Goal: Information Seeking & Learning: Learn about a topic

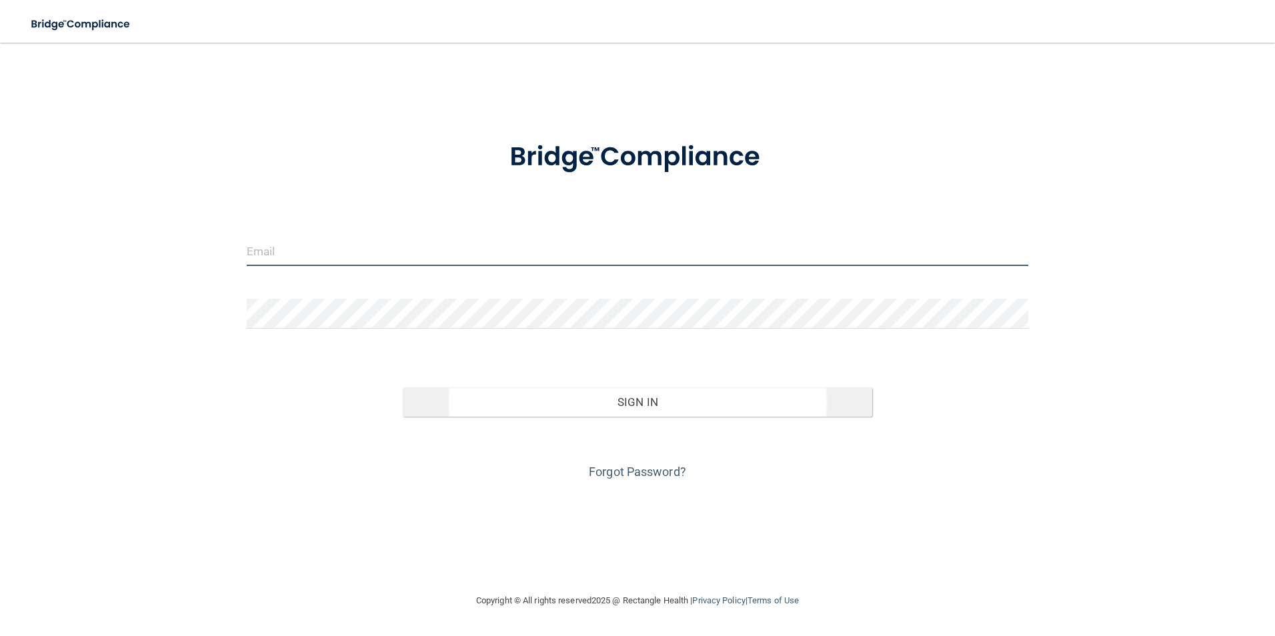
type input "[EMAIL_ADDRESS][DOMAIN_NAME]"
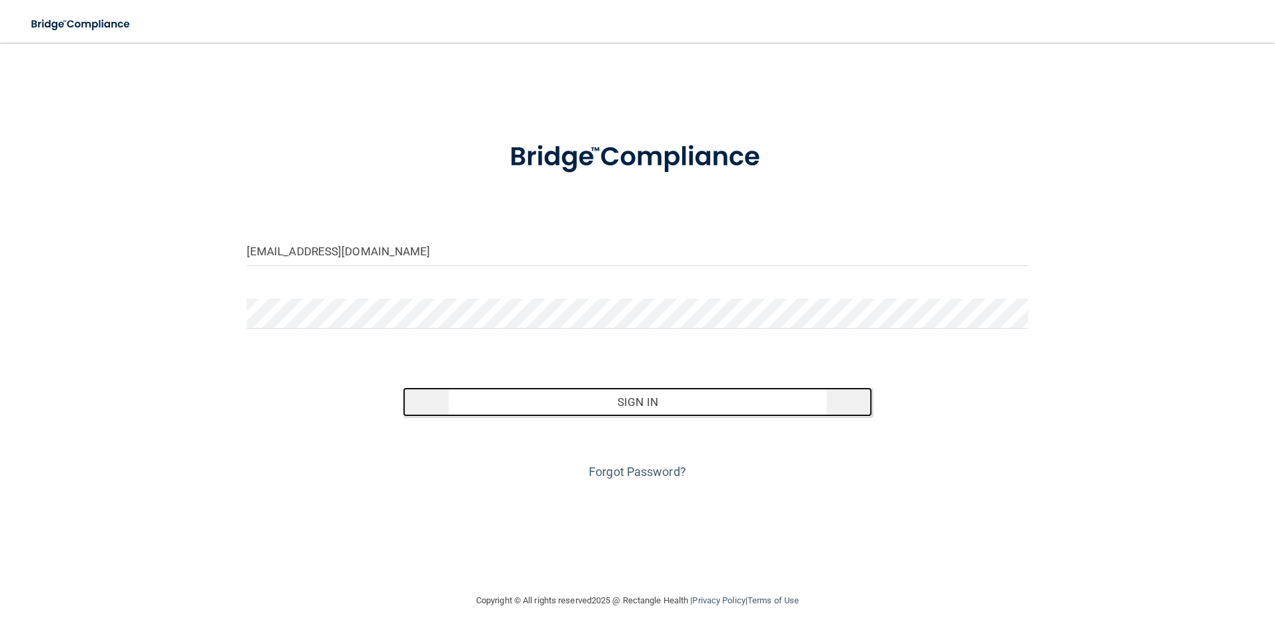
click at [624, 405] on button "Sign In" at bounding box center [638, 401] width 470 height 29
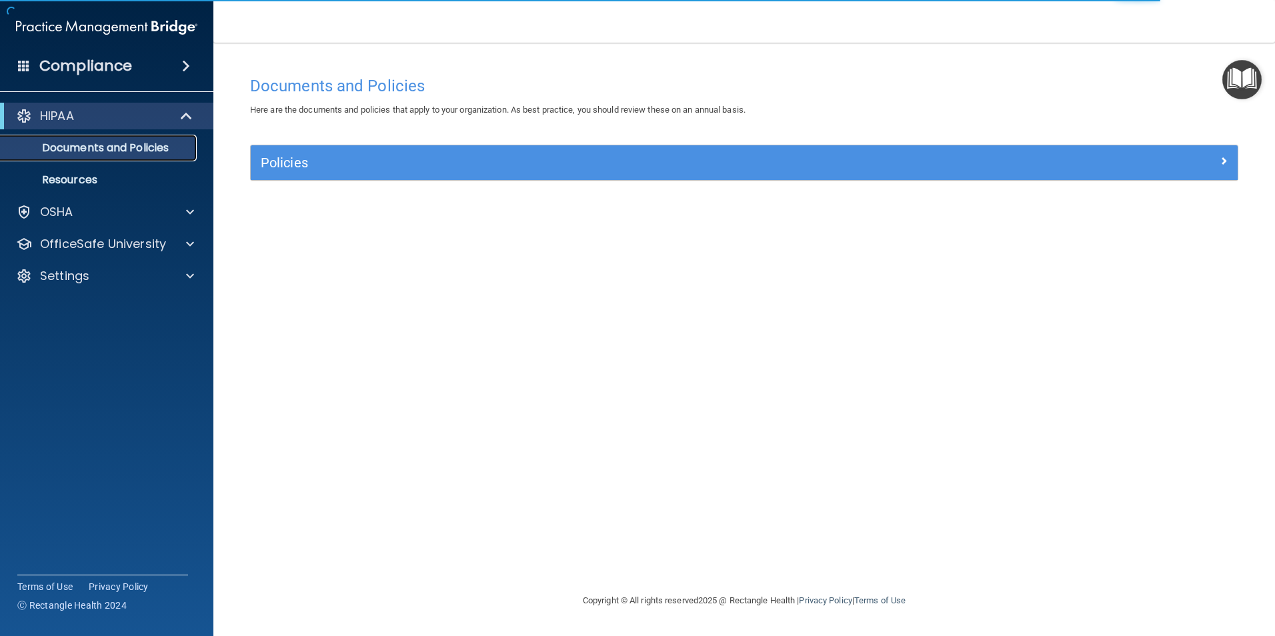
click at [75, 151] on p "Documents and Policies" at bounding box center [100, 147] width 182 height 13
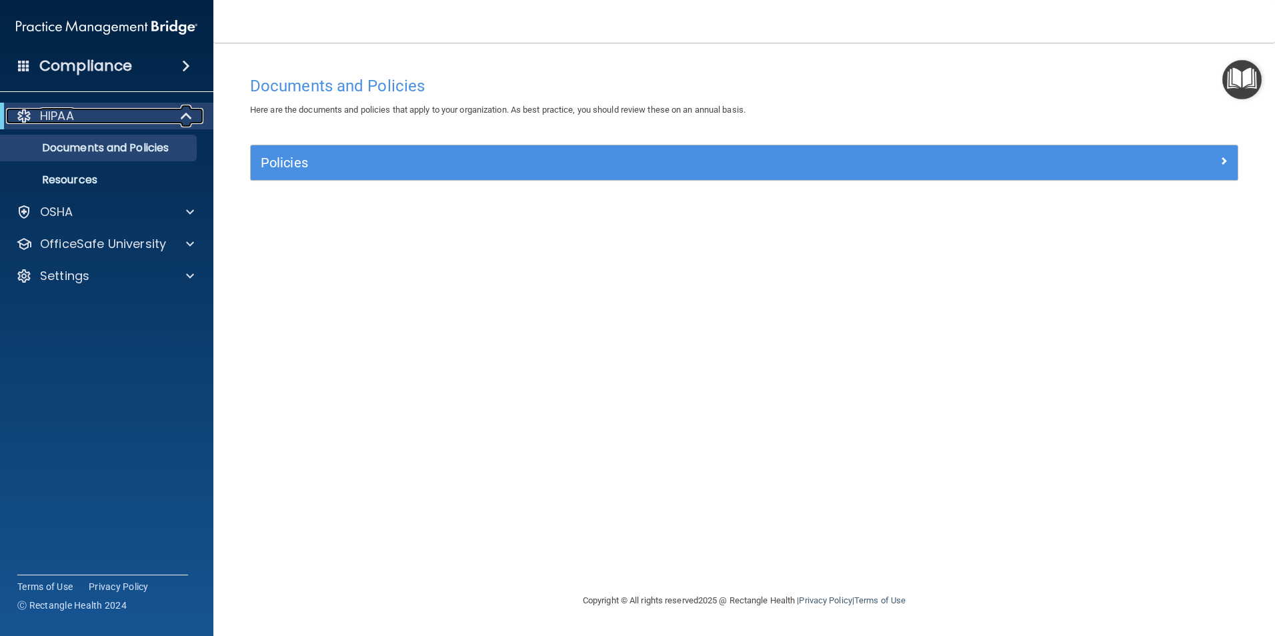
click at [84, 116] on div "HIPAA" at bounding box center [88, 116] width 165 height 16
click at [184, 113] on div at bounding box center [187, 116] width 33 height 16
click at [123, 173] on p "Resources" at bounding box center [100, 179] width 182 height 13
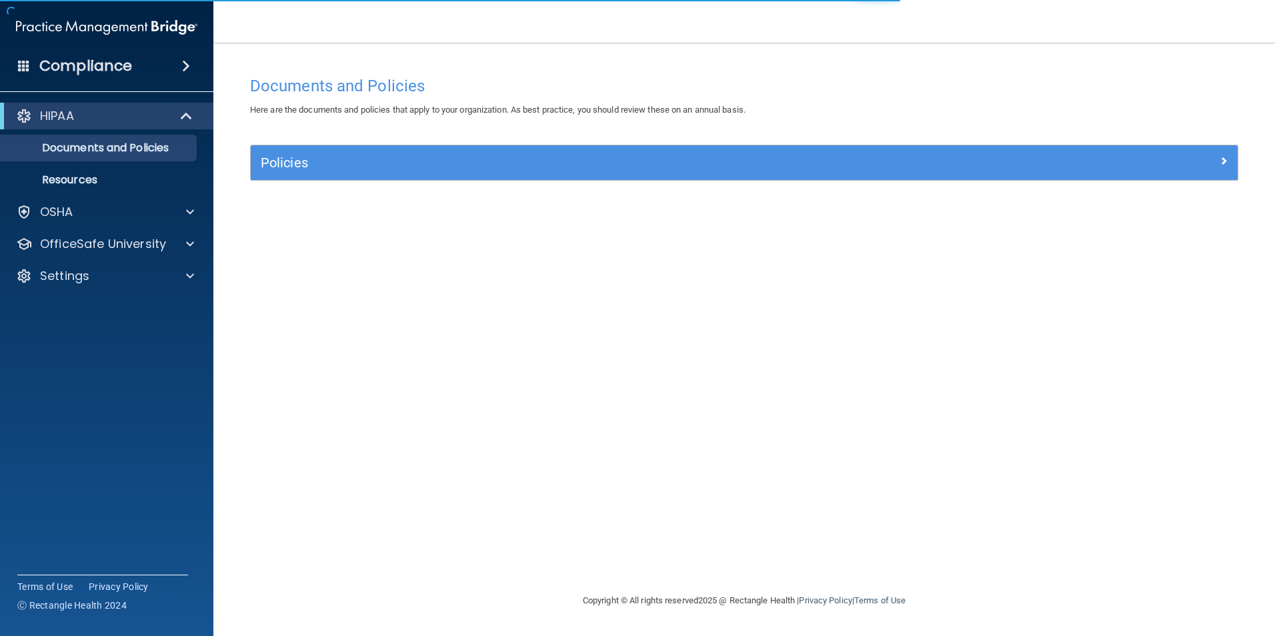
click at [127, 61] on h4 "Compliance" at bounding box center [85, 66] width 93 height 19
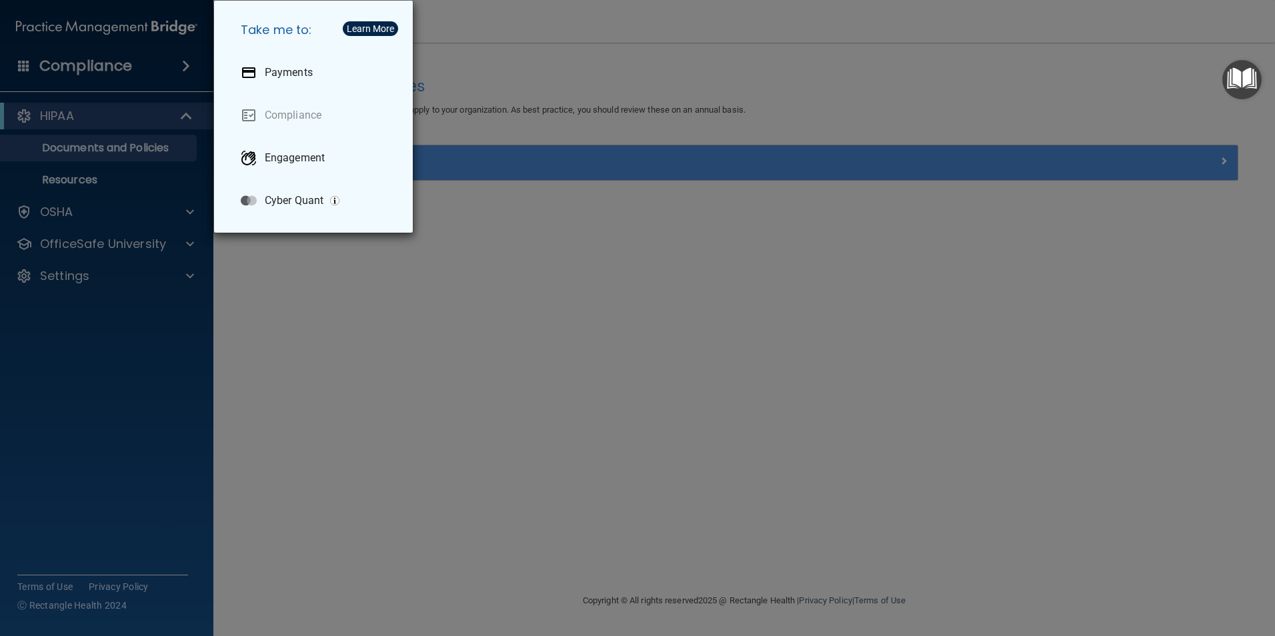
click at [456, 347] on div "Take me to: Payments Compliance Engagement Cyber Quant" at bounding box center [637, 318] width 1275 height 636
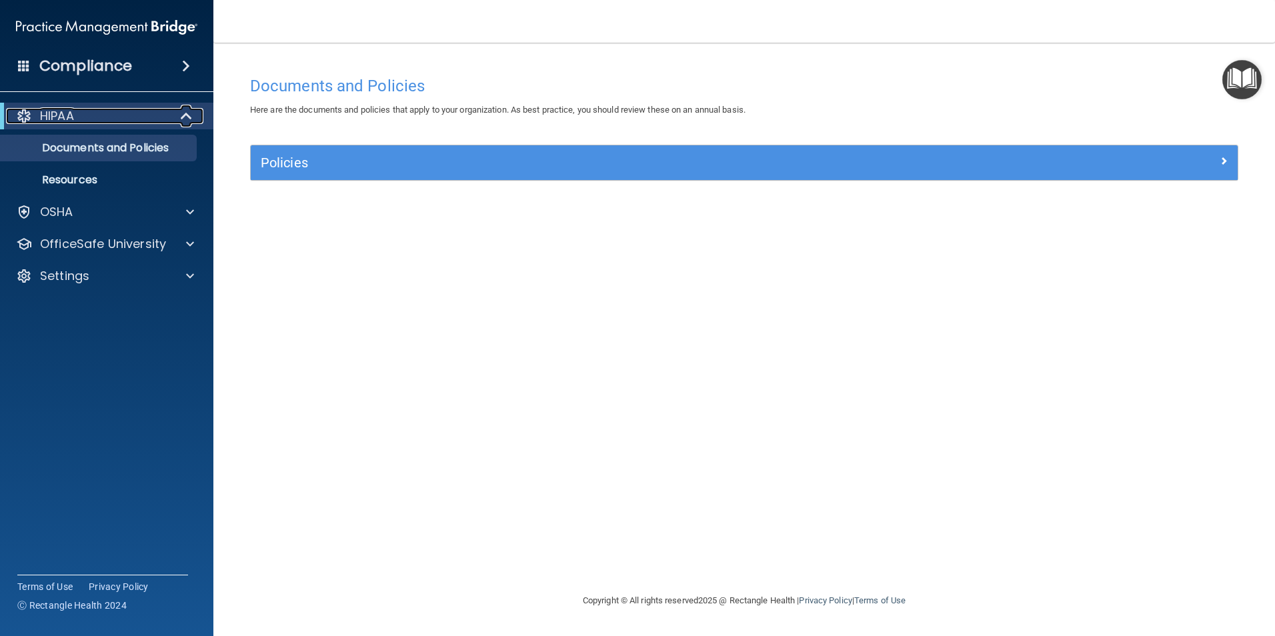
click at [184, 113] on span at bounding box center [187, 116] width 11 height 16
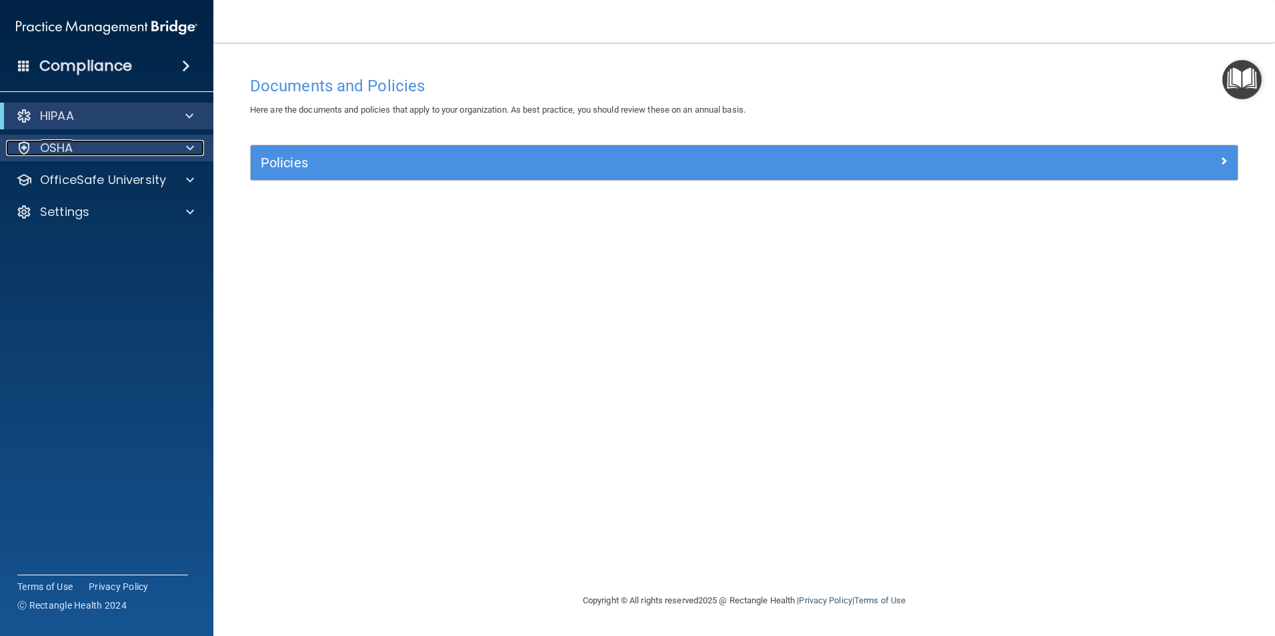
click at [97, 145] on div "OSHA" at bounding box center [88, 148] width 165 height 16
click at [132, 113] on div "HIPAA" at bounding box center [88, 116] width 165 height 16
click at [155, 25] on img at bounding box center [106, 27] width 181 height 27
click at [89, 61] on h4 "Compliance" at bounding box center [85, 66] width 93 height 19
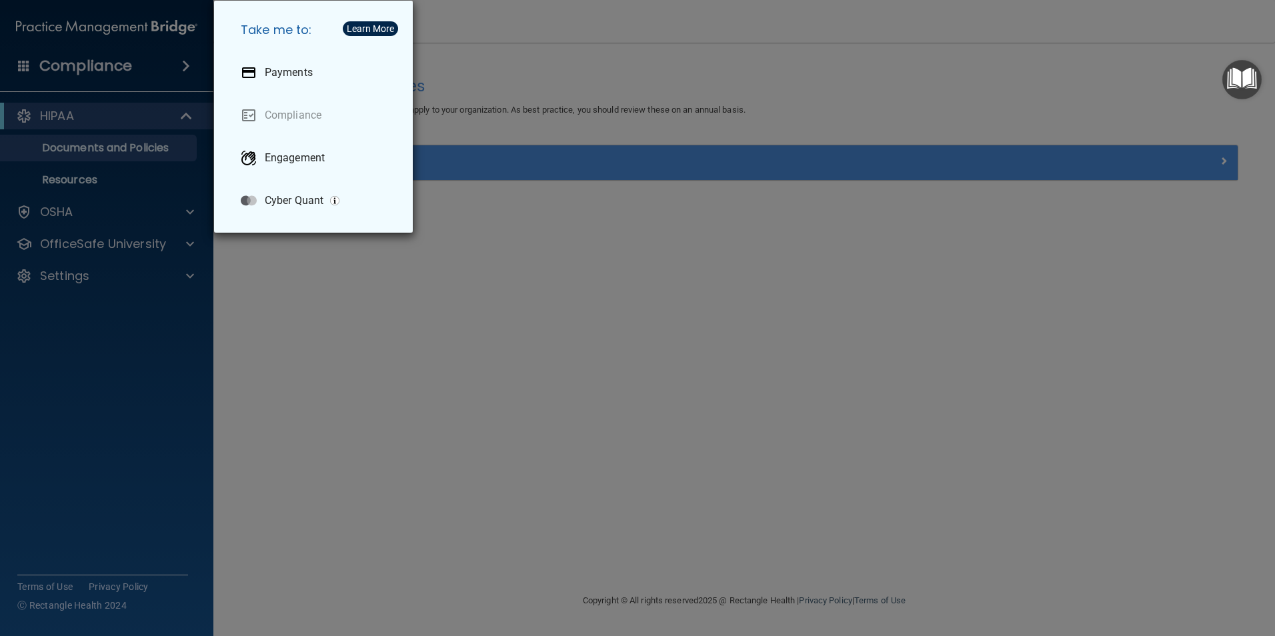
click at [341, 283] on div "Take me to: Payments Compliance Engagement Cyber Quant" at bounding box center [637, 318] width 1275 height 636
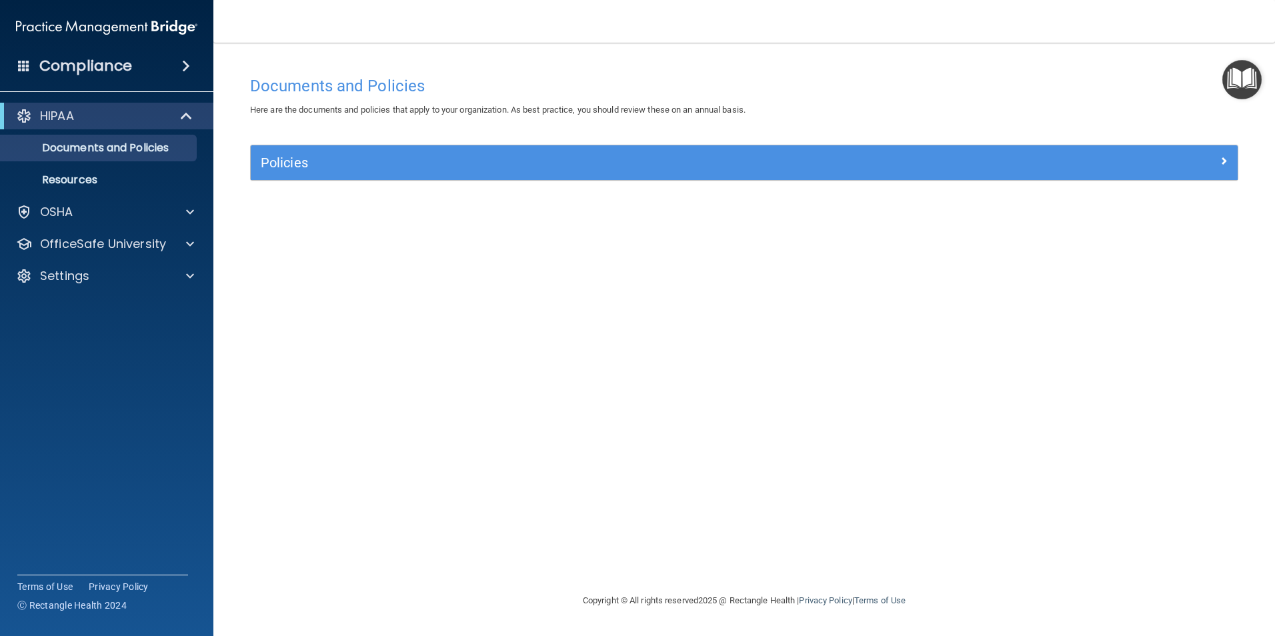
click at [186, 358] on accordion "HIPAA Documents and Policies Report an Incident Business Associates Emergency P…" at bounding box center [107, 280] width 214 height 366
click at [191, 268] on span at bounding box center [190, 276] width 8 height 16
click at [173, 143] on p "Documents and Policies" at bounding box center [100, 147] width 182 height 13
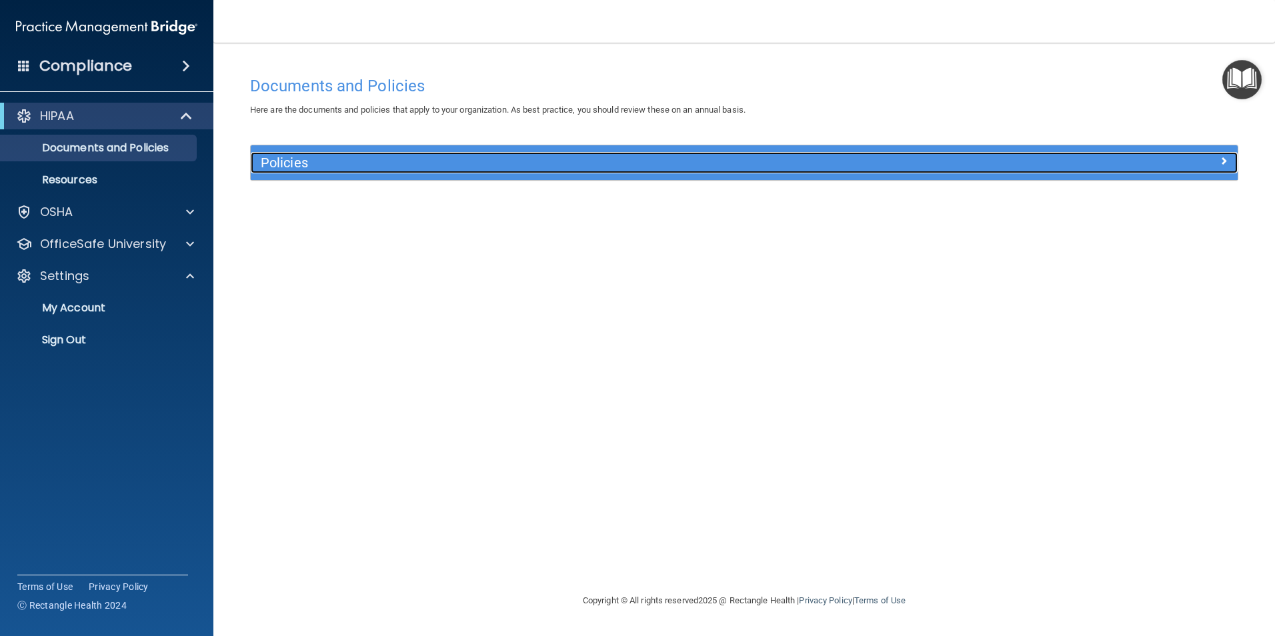
click at [298, 154] on div "Policies" at bounding box center [621, 162] width 740 height 21
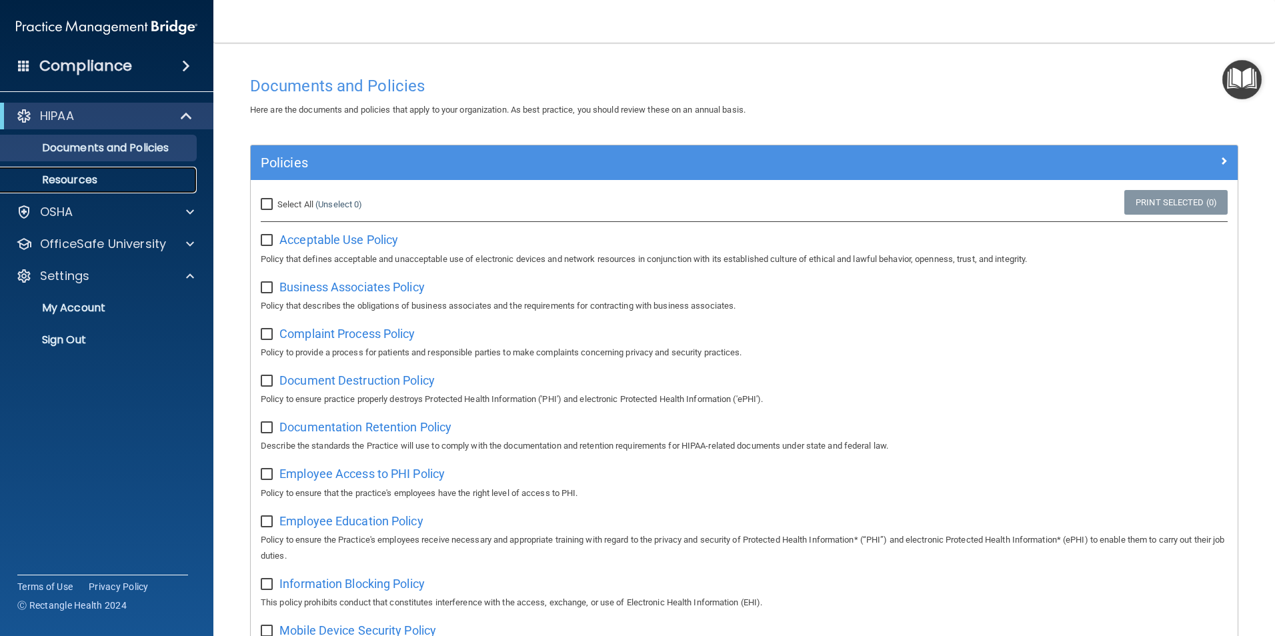
click at [85, 179] on p "Resources" at bounding box center [100, 179] width 182 height 13
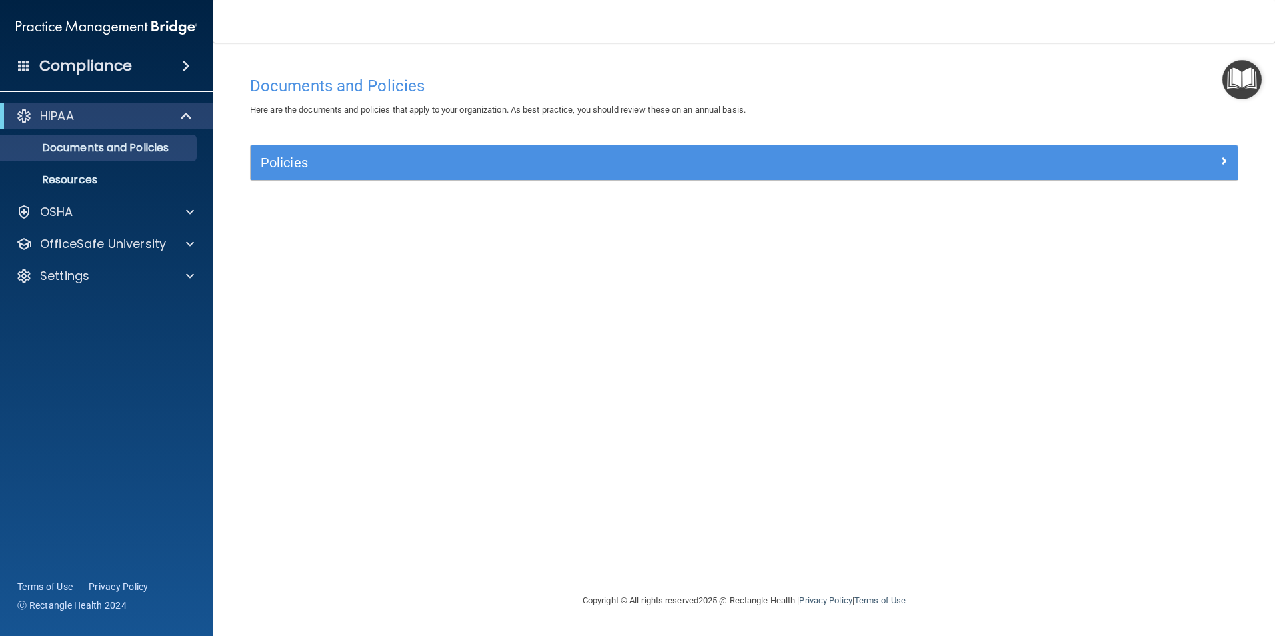
click at [23, 71] on span at bounding box center [24, 65] width 12 height 12
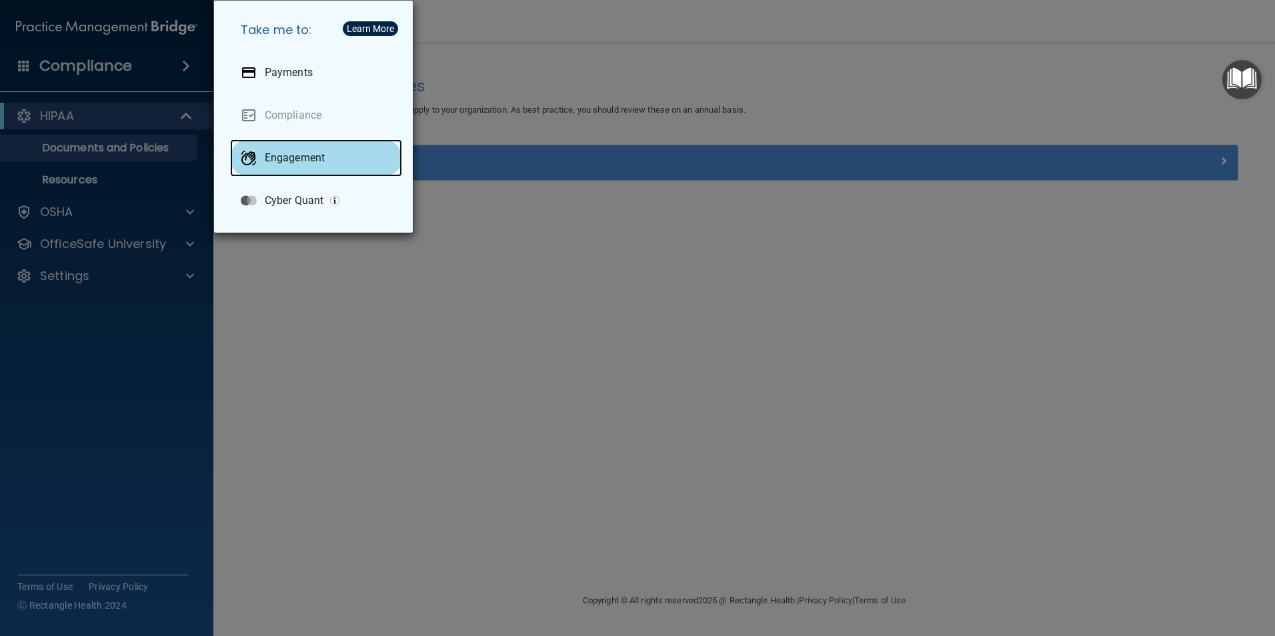
click at [297, 153] on p "Engagement" at bounding box center [295, 157] width 60 height 13
click at [466, 353] on div "Take me to: Payments Compliance Engagement Cyber Quant" at bounding box center [637, 318] width 1275 height 636
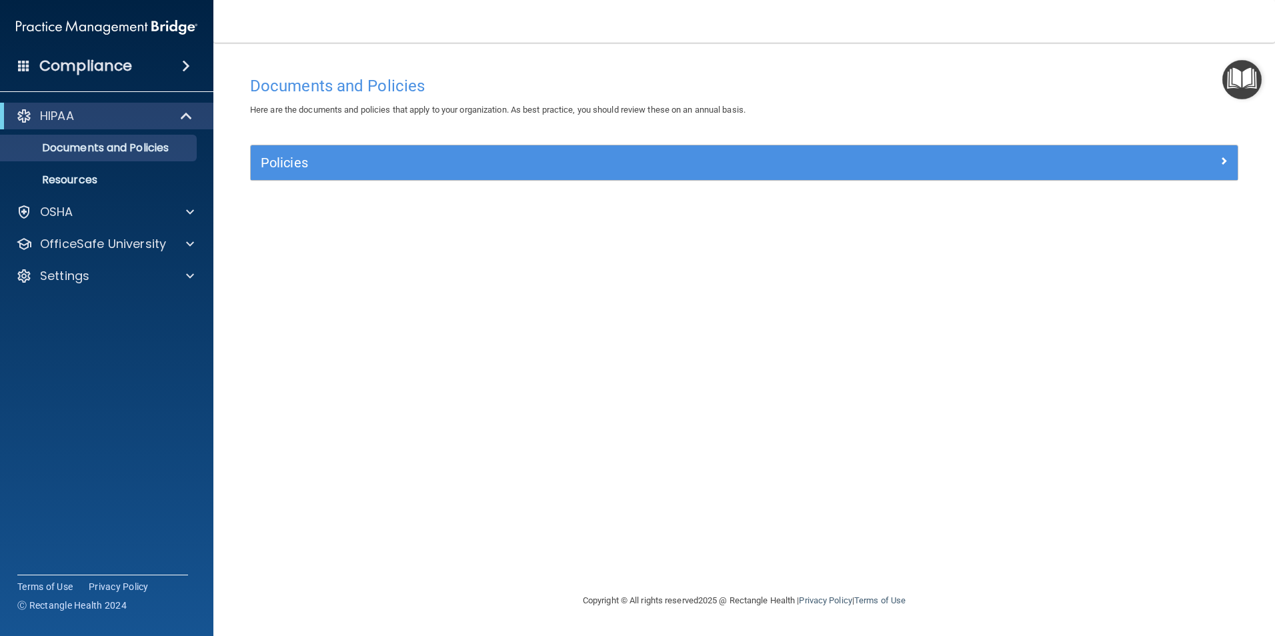
click at [152, 345] on accordion "HIPAA Documents and Policies Report an Incident Business Associates Emergency P…" at bounding box center [107, 280] width 214 height 366
click at [170, 270] on div "Settings" at bounding box center [88, 276] width 165 height 16
click at [93, 305] on p "My Account" at bounding box center [100, 307] width 182 height 13
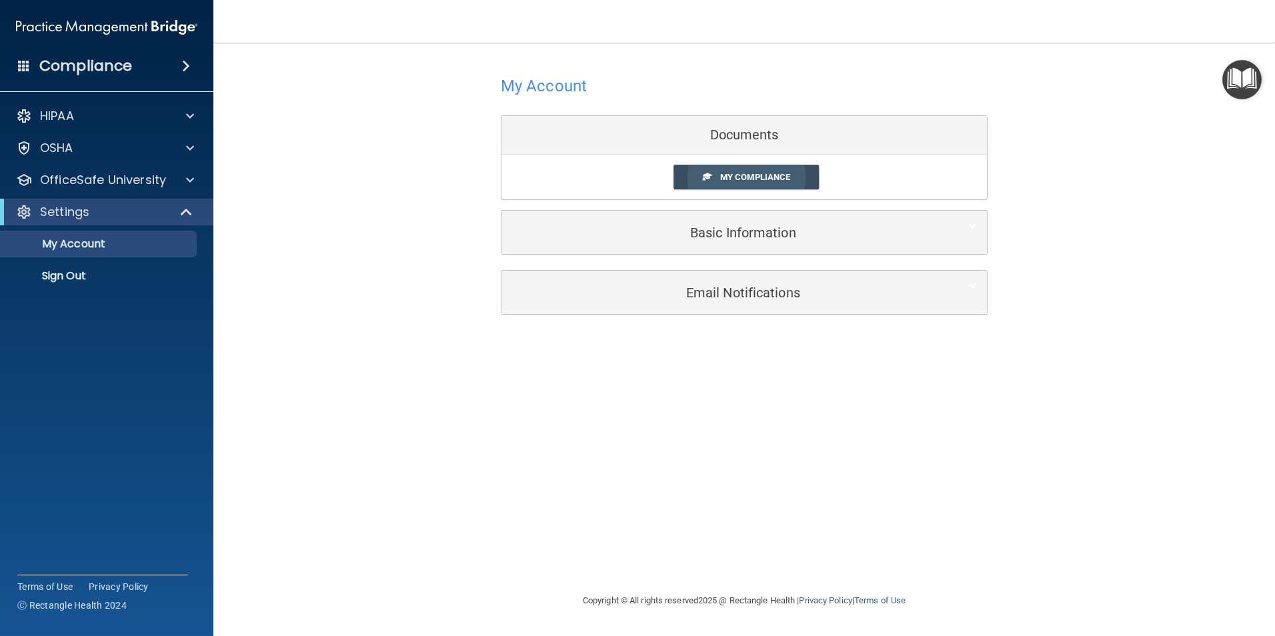
click at [785, 169] on link "My Compliance" at bounding box center [747, 177] width 146 height 25
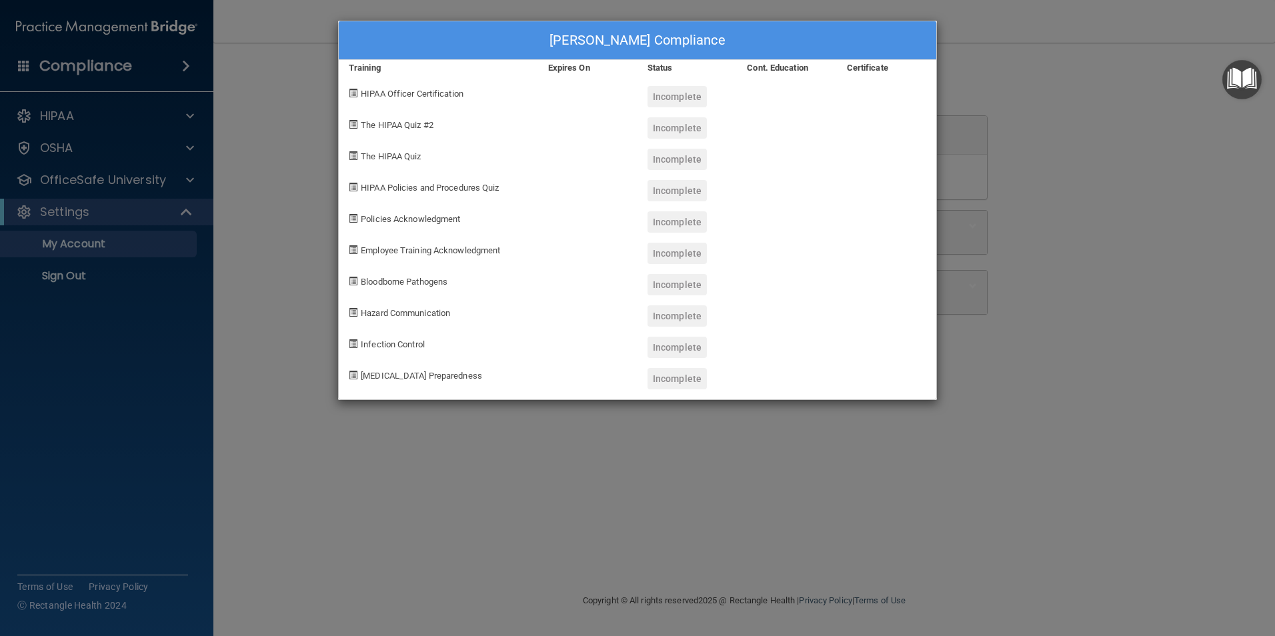
click at [1063, 171] on div "Alexandre Torres de Oliveira's Compliance Training Expires On Status Cont. Educ…" at bounding box center [637, 318] width 1275 height 636
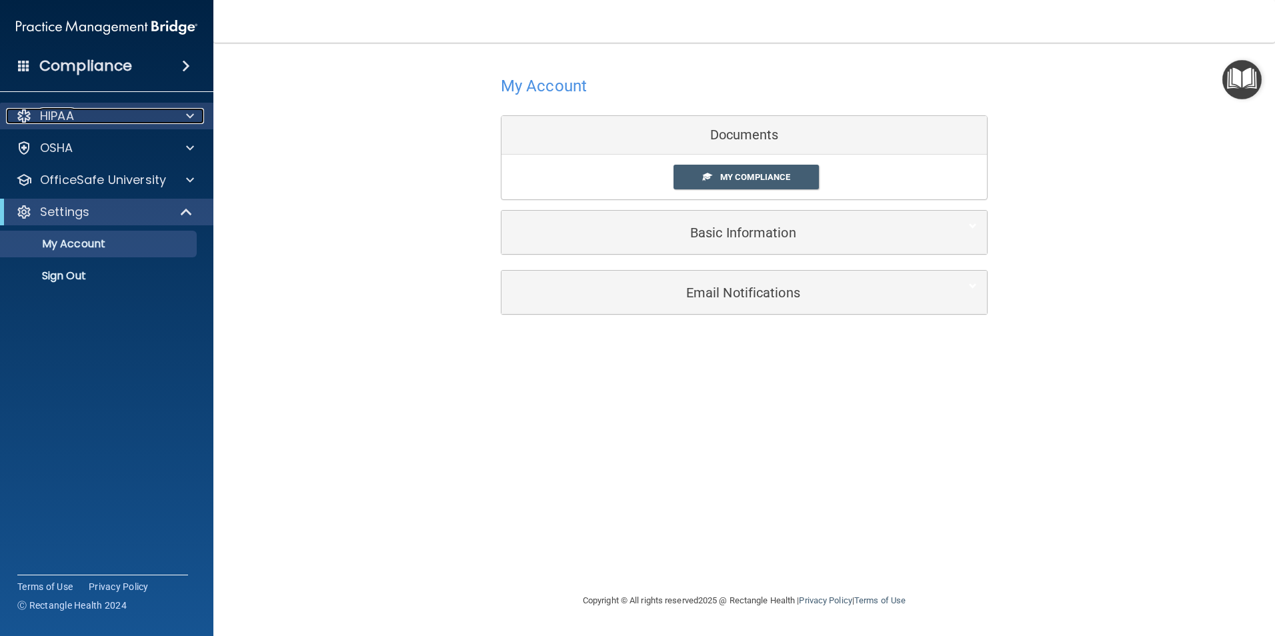
click at [139, 111] on div "HIPAA" at bounding box center [88, 116] width 165 height 16
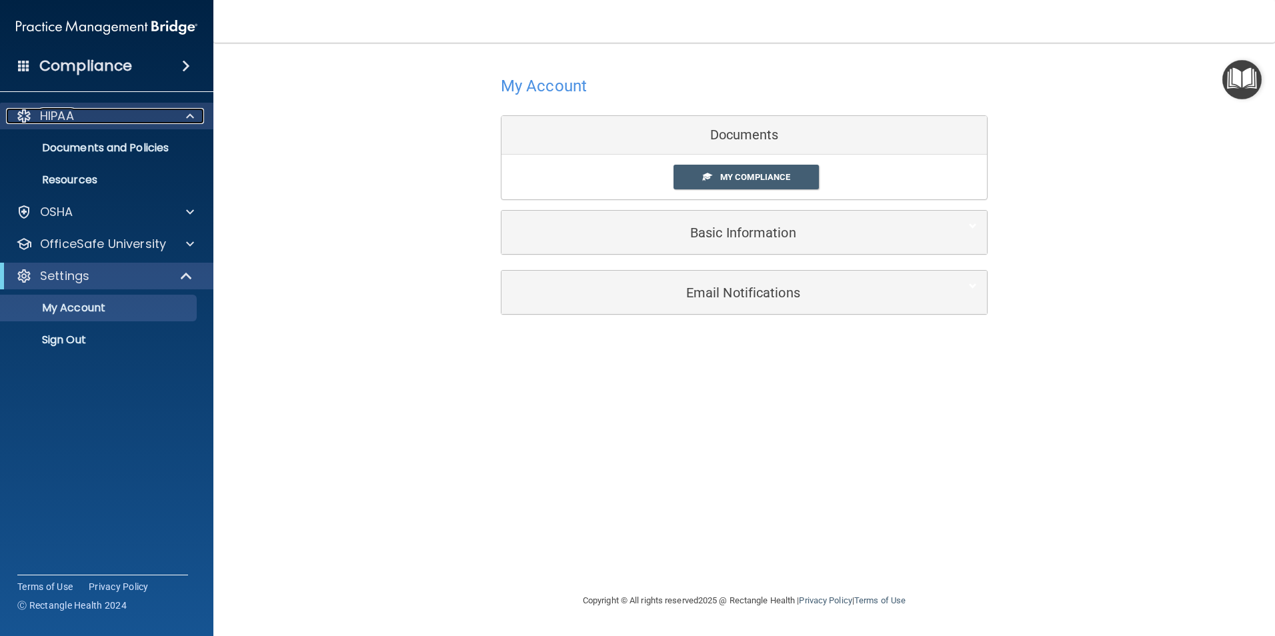
click at [139, 111] on div "HIPAA" at bounding box center [88, 116] width 165 height 16
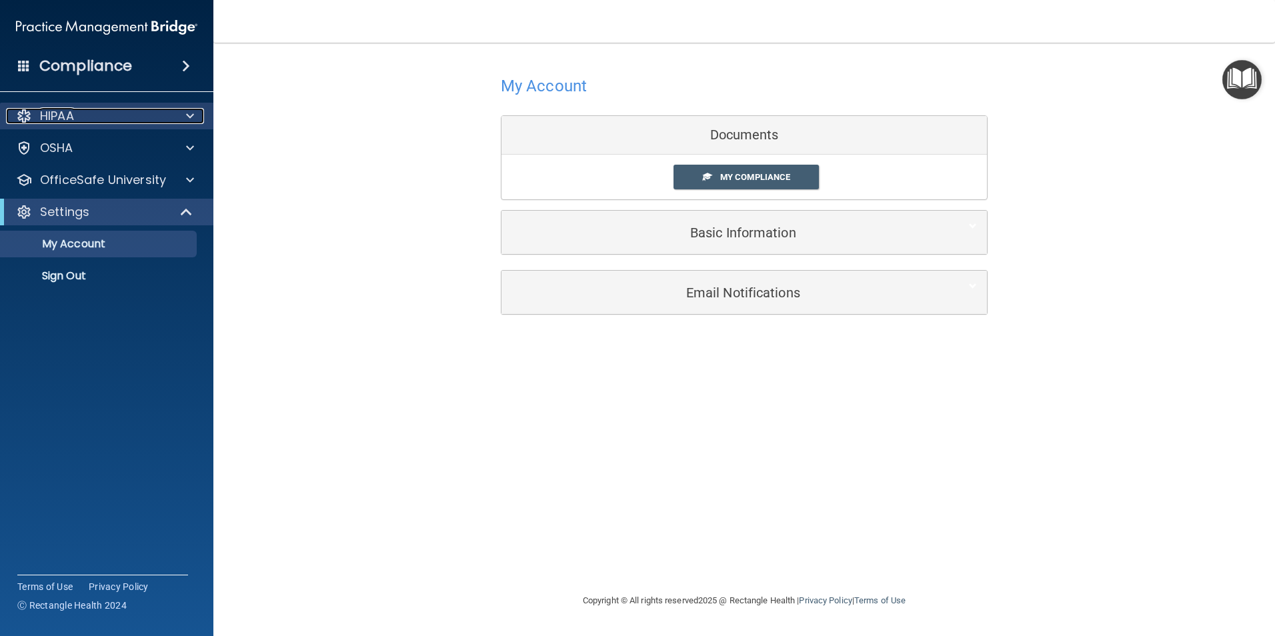
click at [139, 111] on div "HIPAA" at bounding box center [88, 116] width 165 height 16
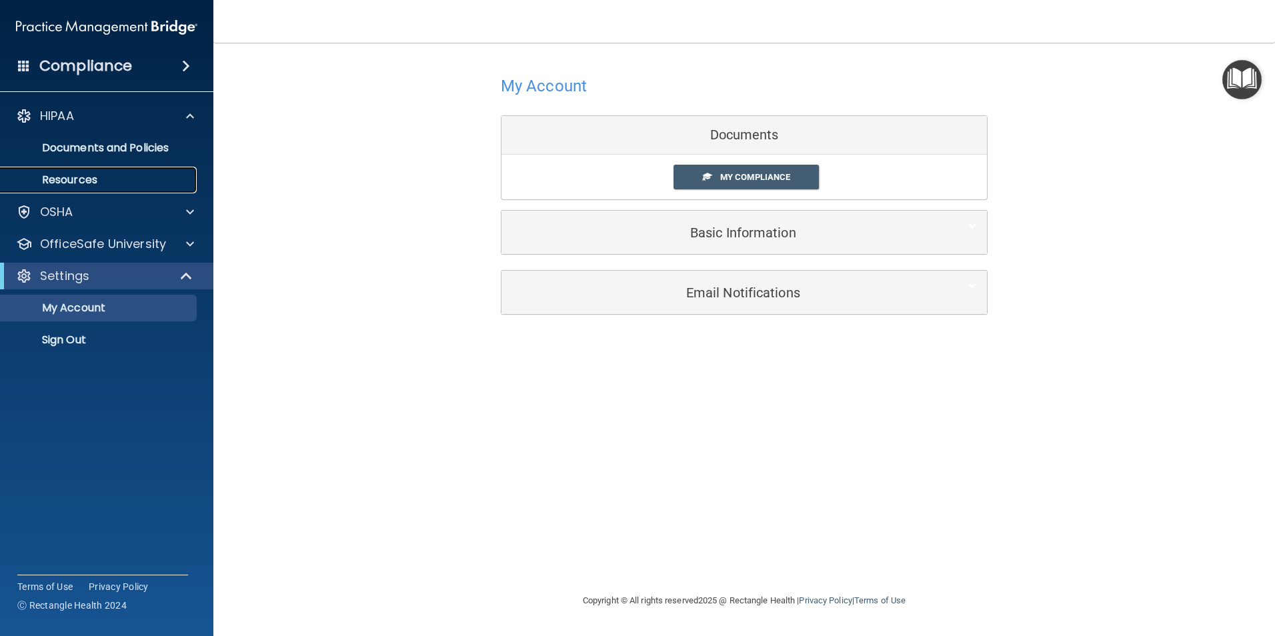
click at [78, 175] on p "Resources" at bounding box center [100, 179] width 182 height 13
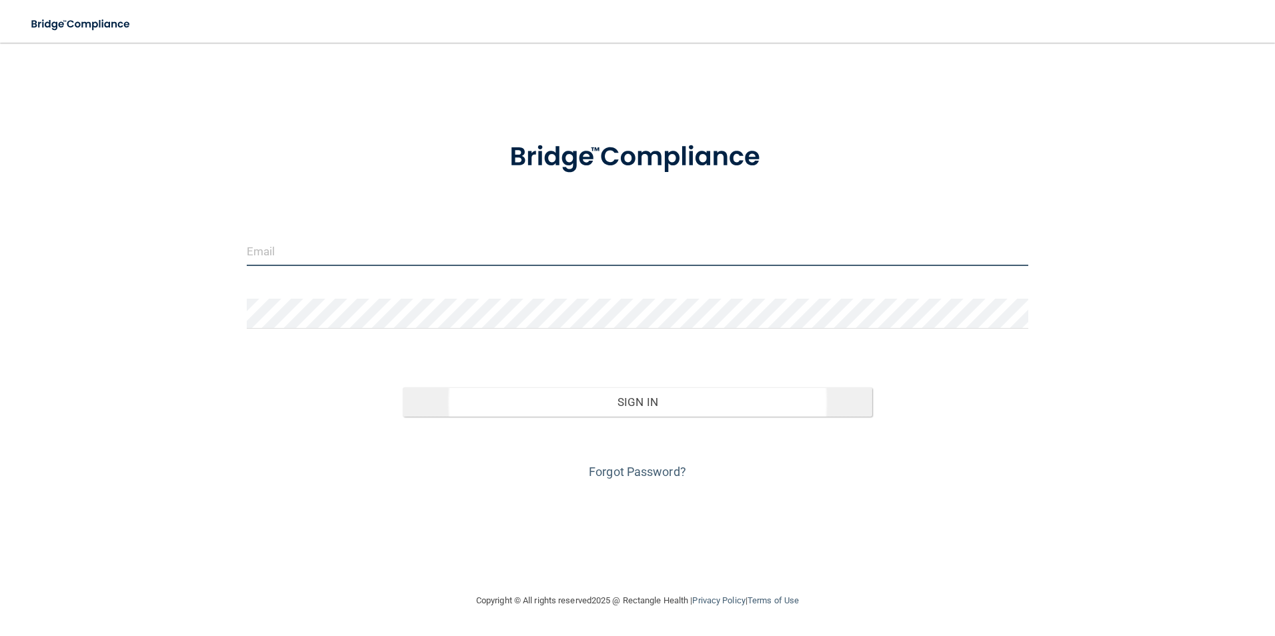
type input "[EMAIL_ADDRESS][DOMAIN_NAME]"
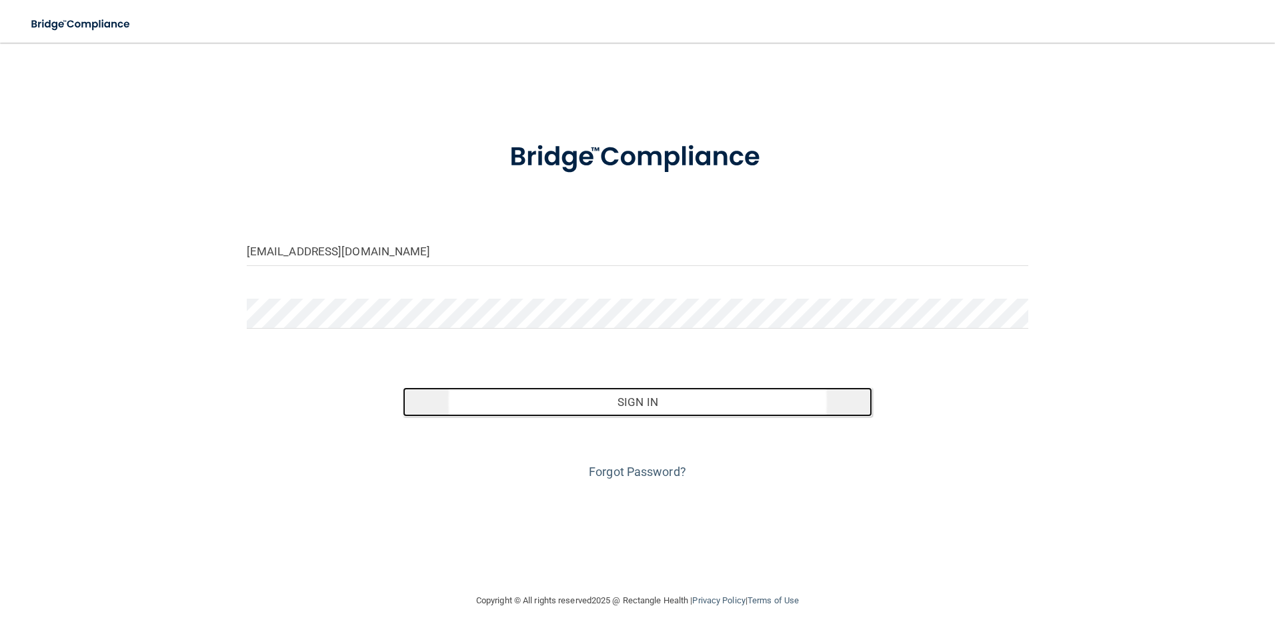
click at [636, 398] on button "Sign In" at bounding box center [638, 401] width 470 height 29
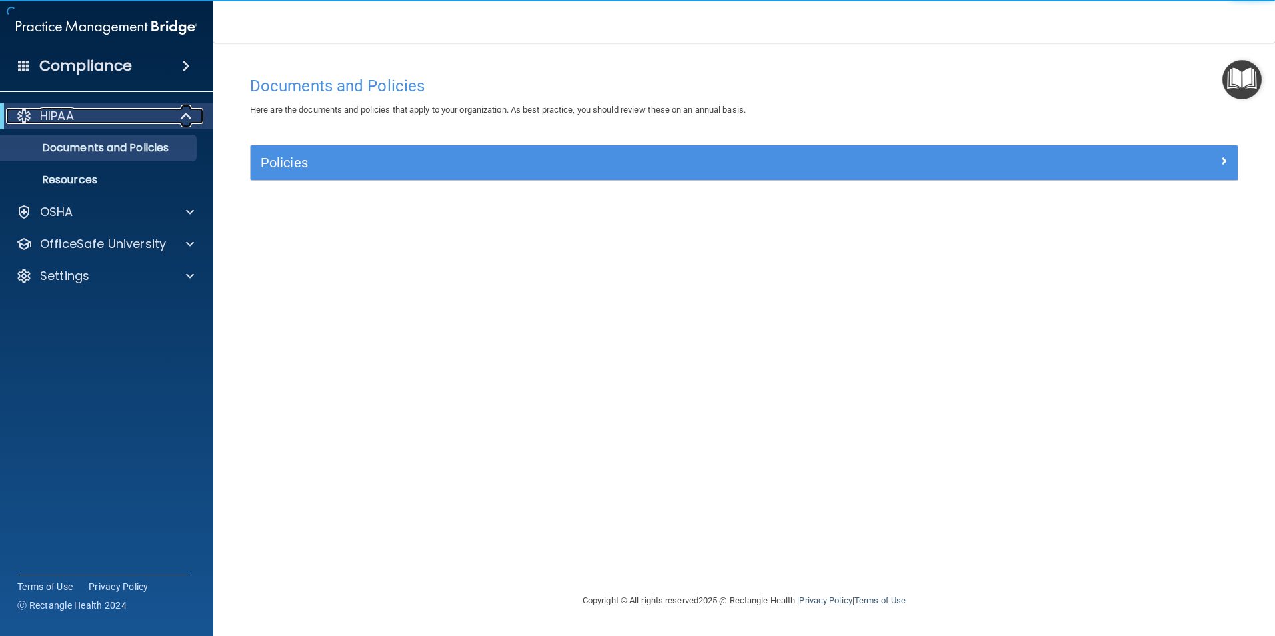
click at [179, 115] on div at bounding box center [187, 116] width 33 height 16
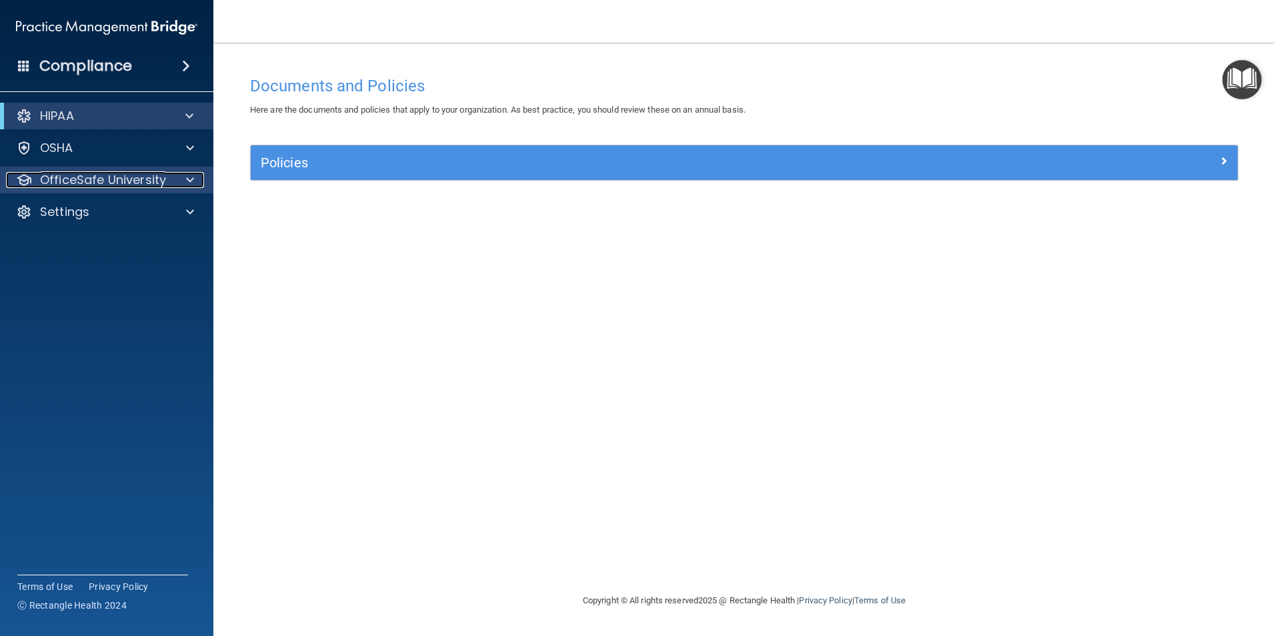
click at [194, 173] on div at bounding box center [187, 180] width 33 height 16
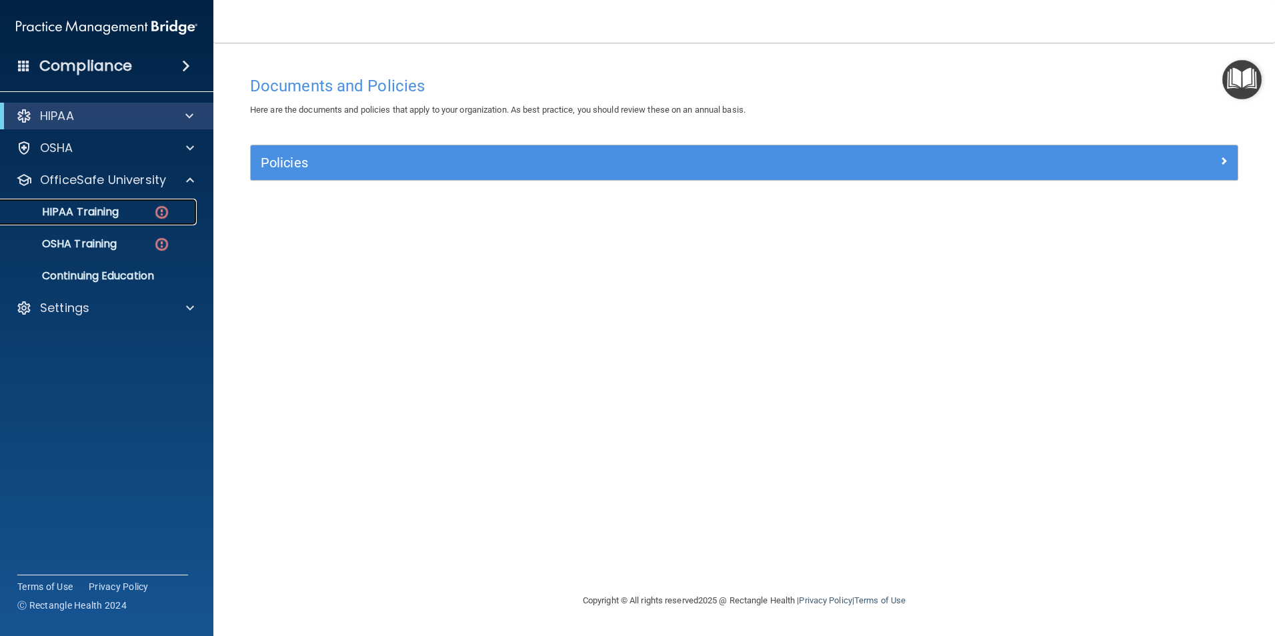
click at [107, 207] on p "HIPAA Training" at bounding box center [64, 211] width 110 height 13
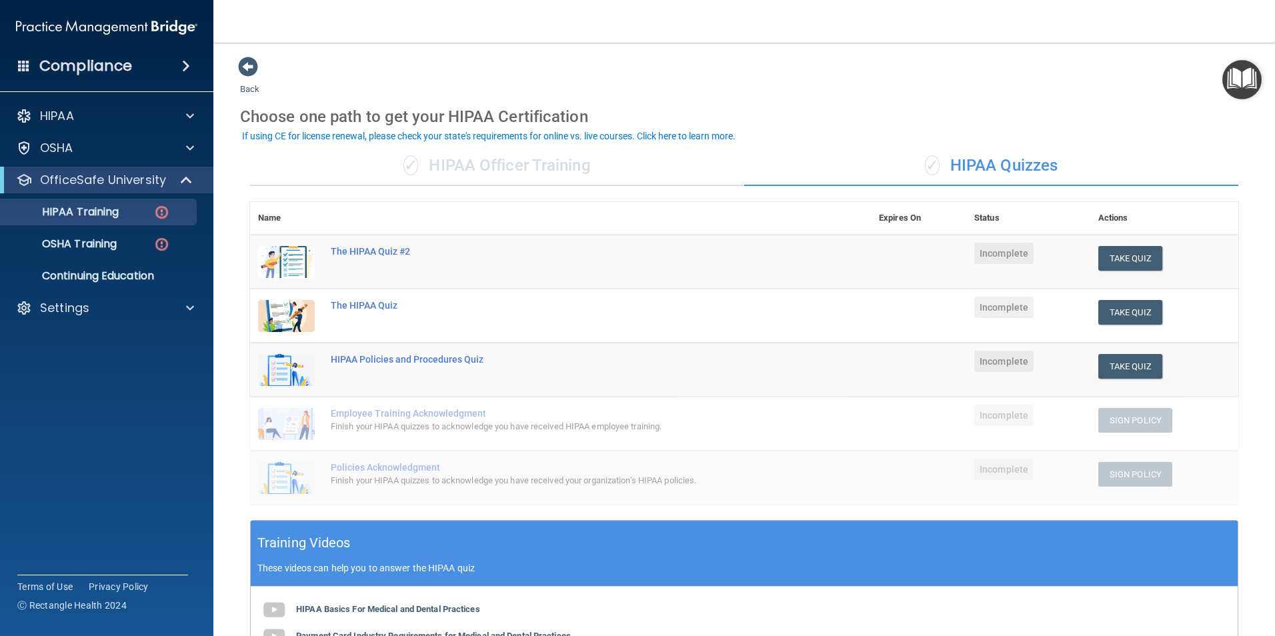
click at [467, 173] on div "✓ HIPAA Officer Training" at bounding box center [497, 166] width 494 height 40
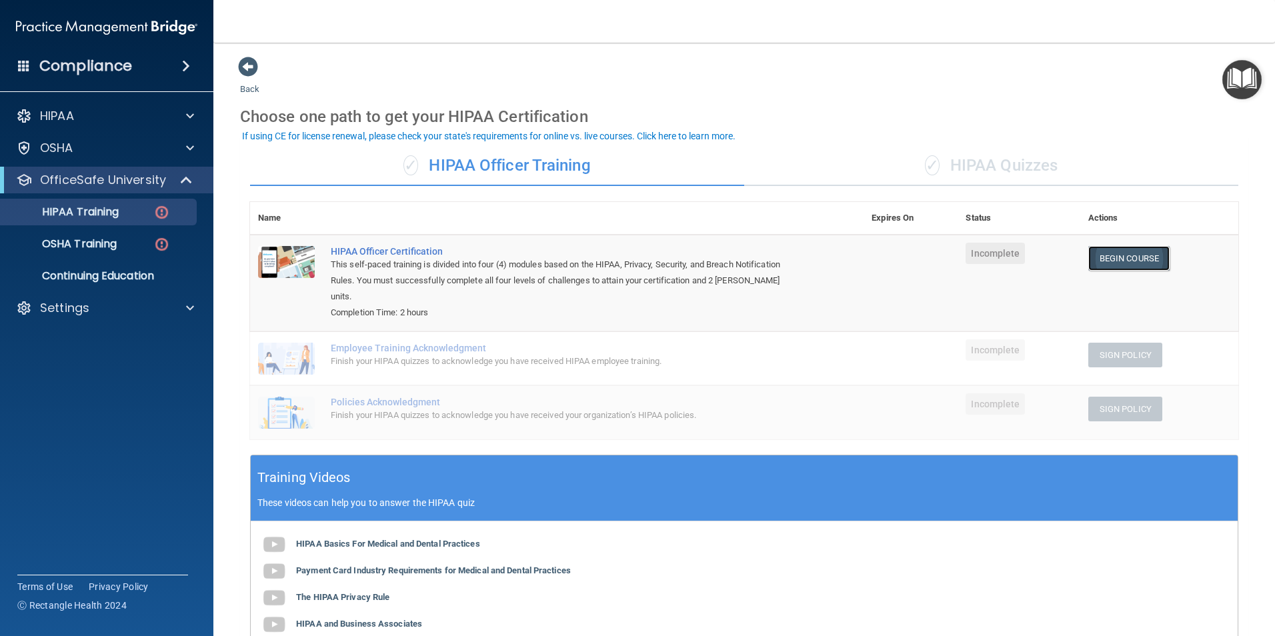
click at [1110, 254] on link "Begin Course" at bounding box center [1128, 258] width 81 height 25
